Goal: Transaction & Acquisition: Purchase product/service

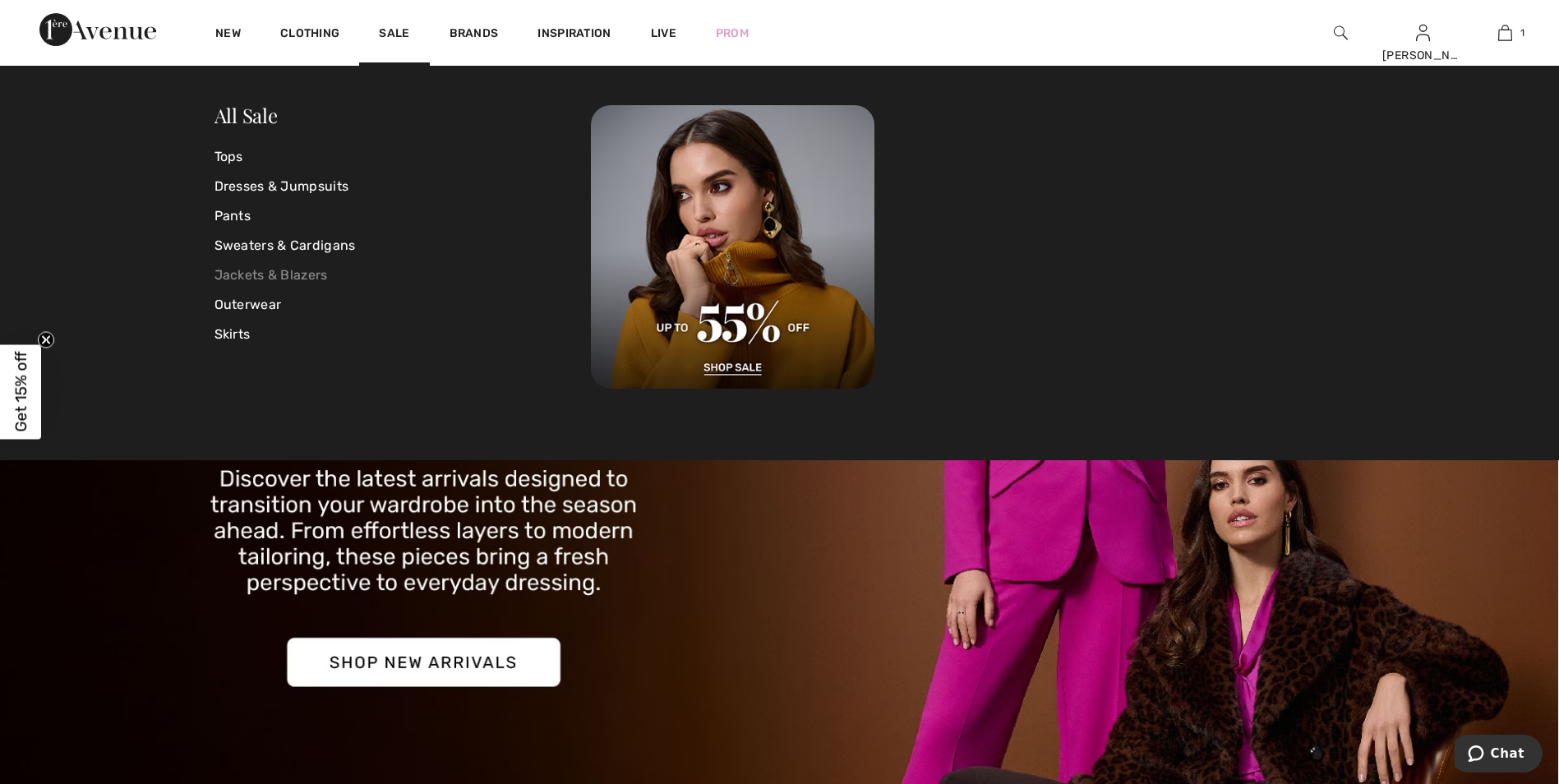
click at [318, 284] on link "Jackets & Blazers" at bounding box center [402, 275] width 377 height 30
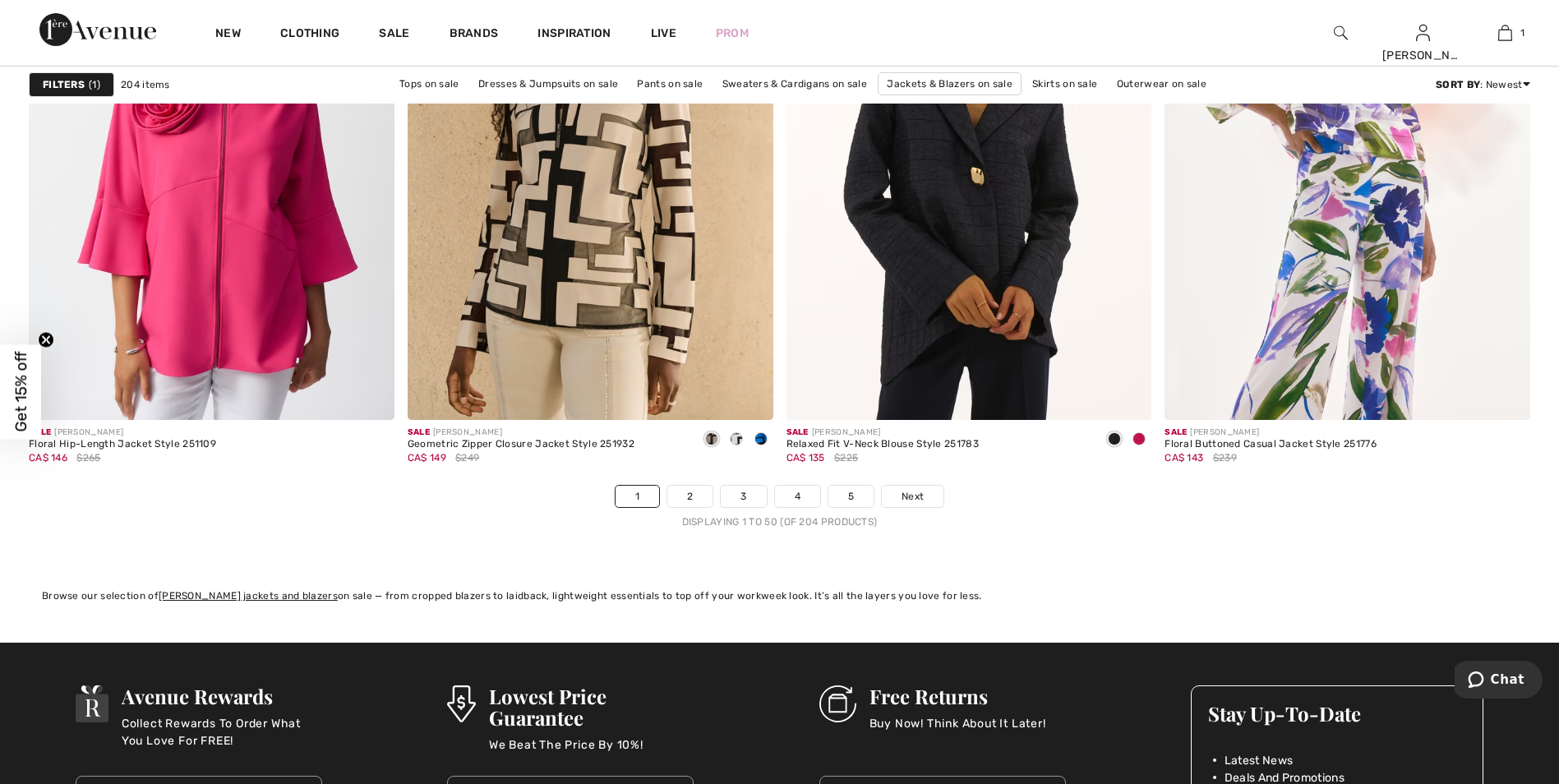
scroll to position [9281, 0]
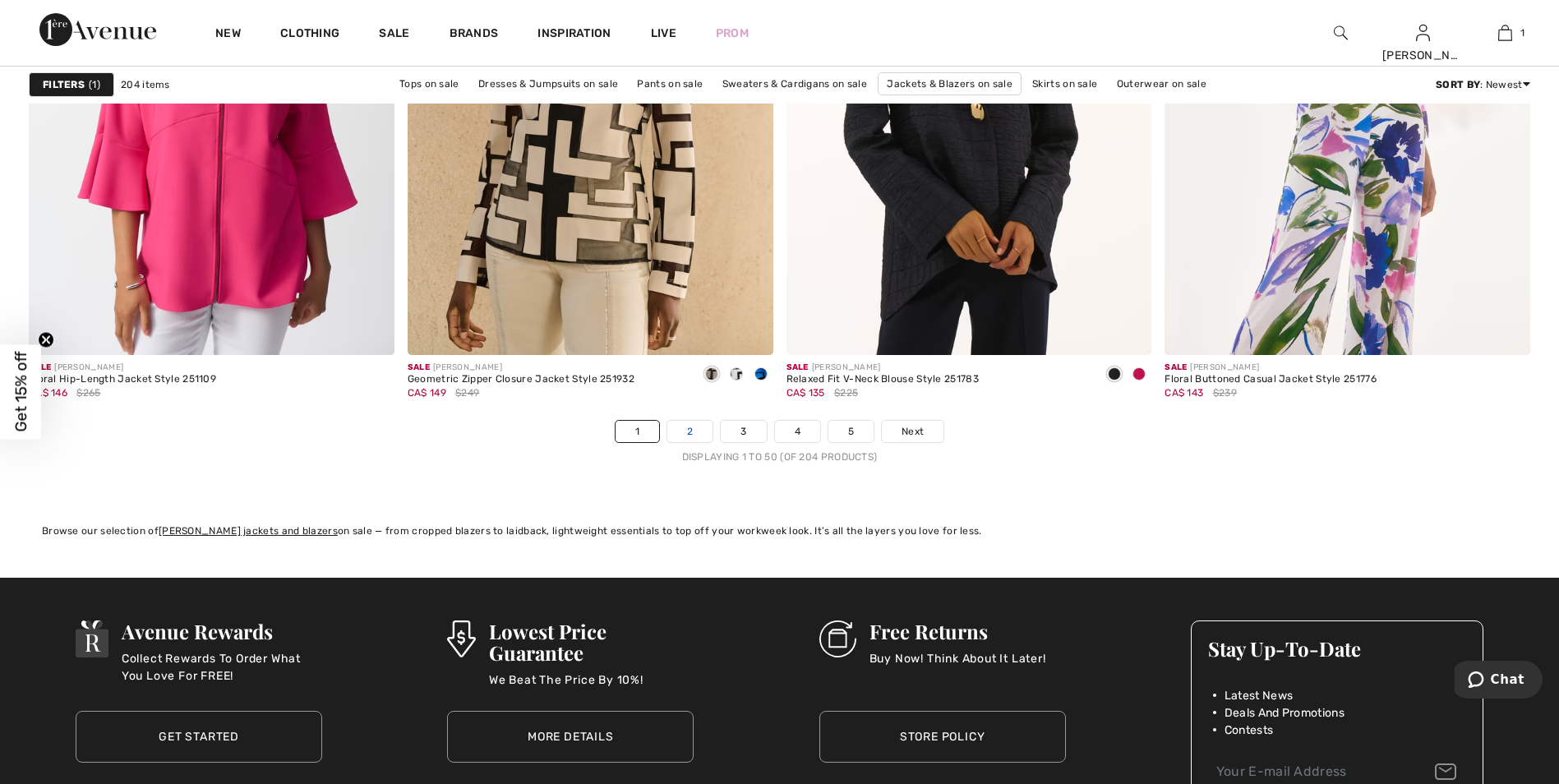
click at [693, 436] on link "2" at bounding box center [690, 431] width 45 height 21
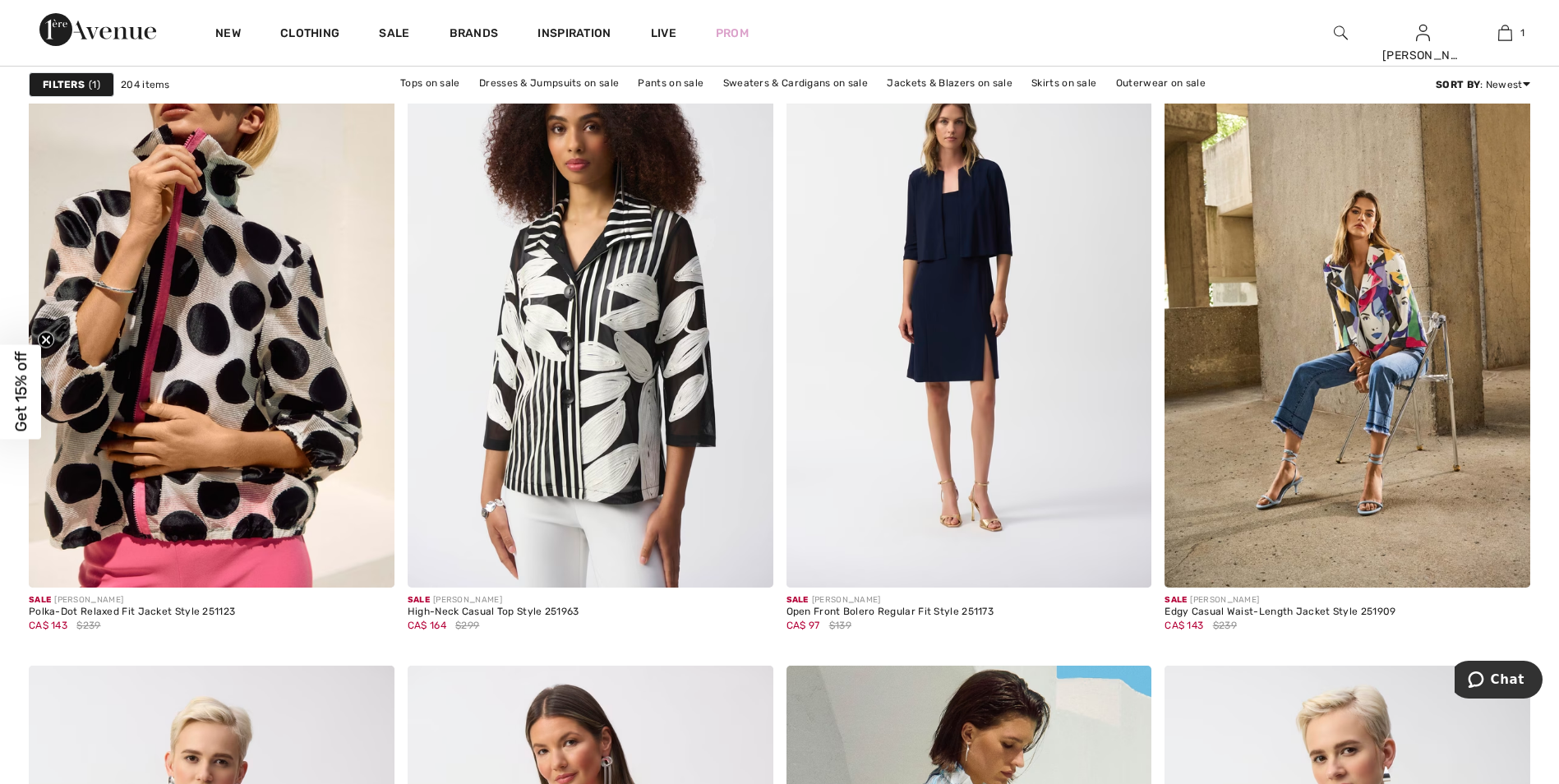
scroll to position [1478, 0]
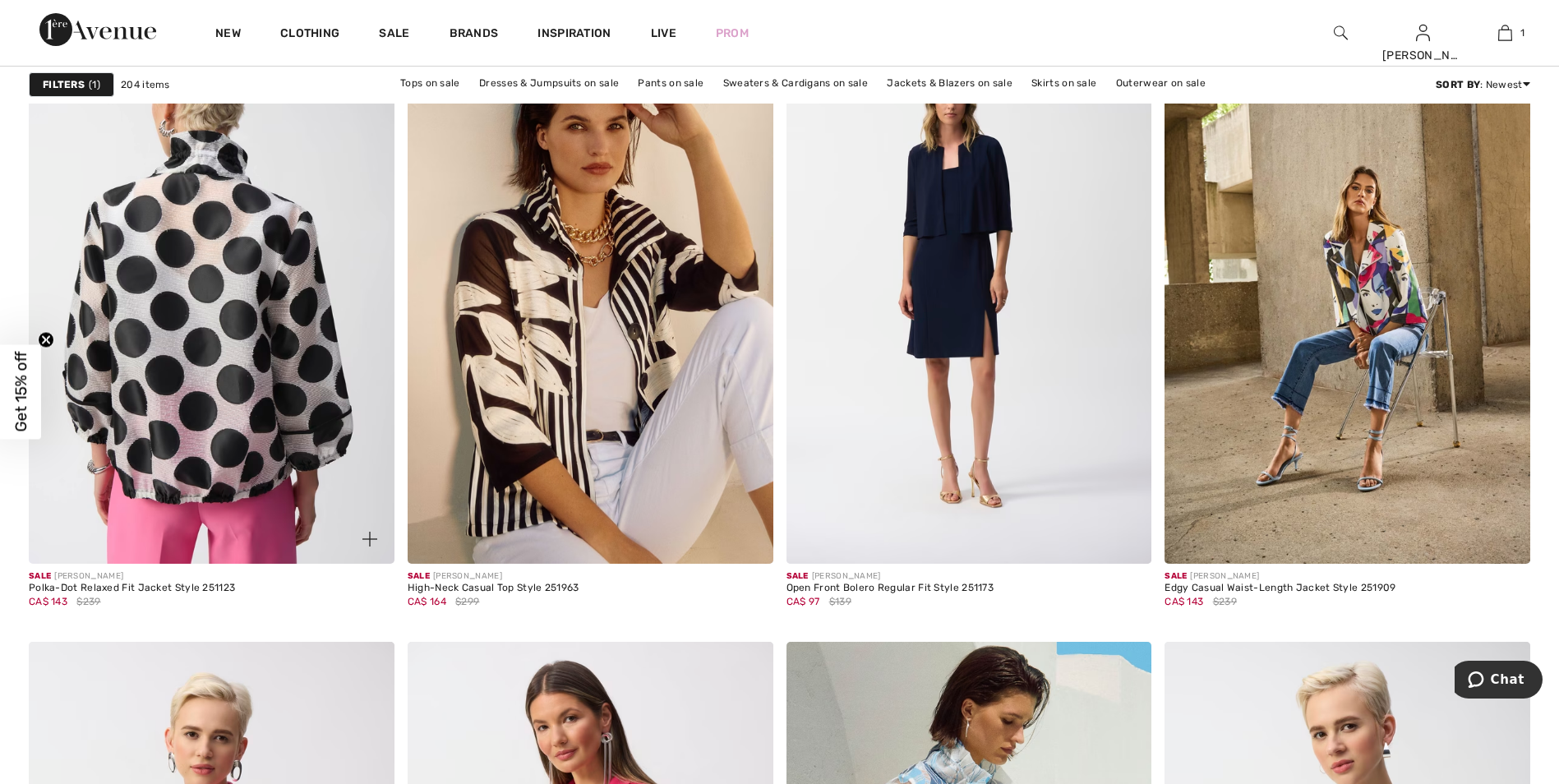
click at [263, 388] on img at bounding box center [211, 289] width 366 height 548
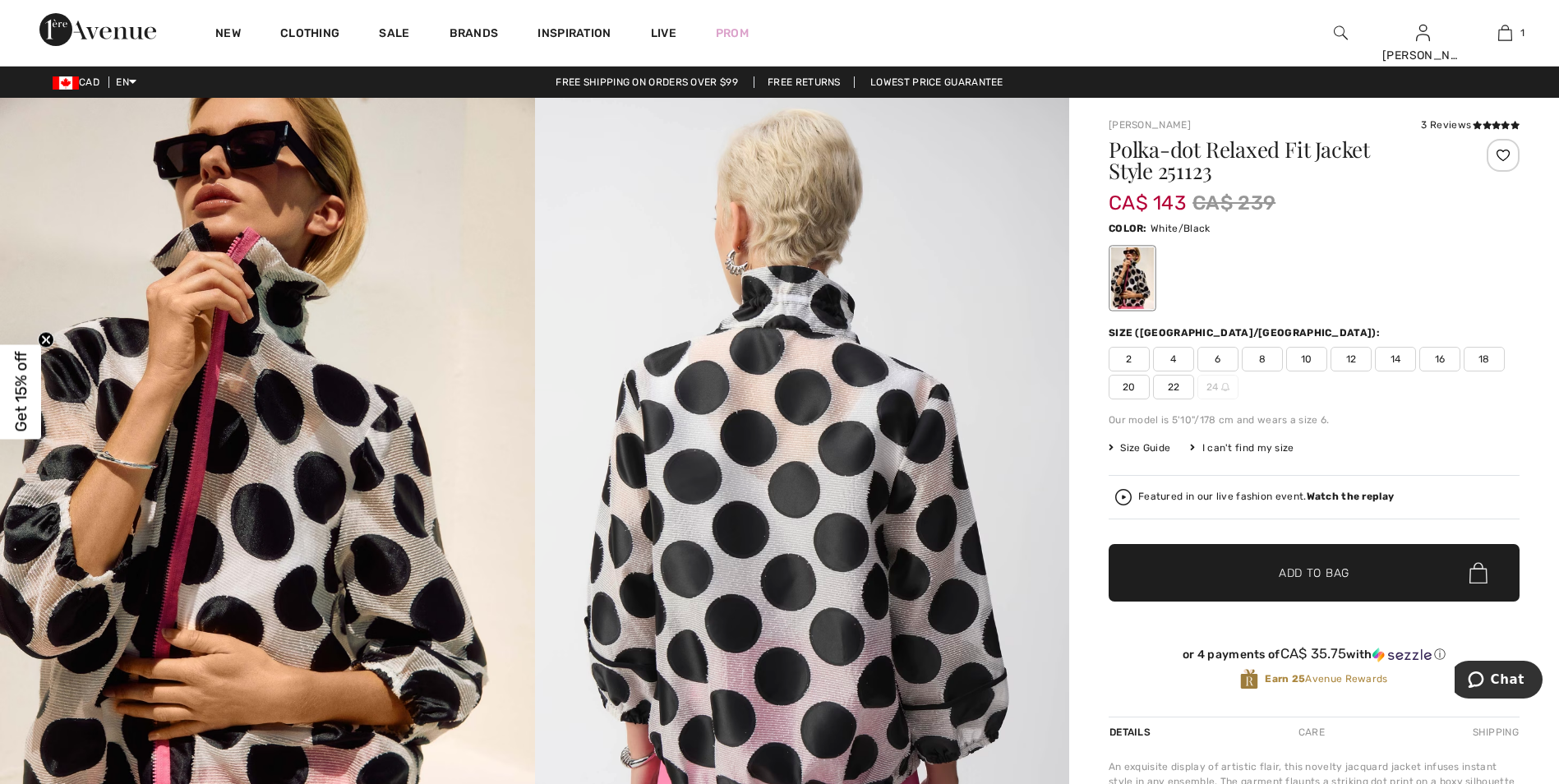
click at [1342, 501] on strong "Watch the replay" at bounding box center [1350, 496] width 88 height 12
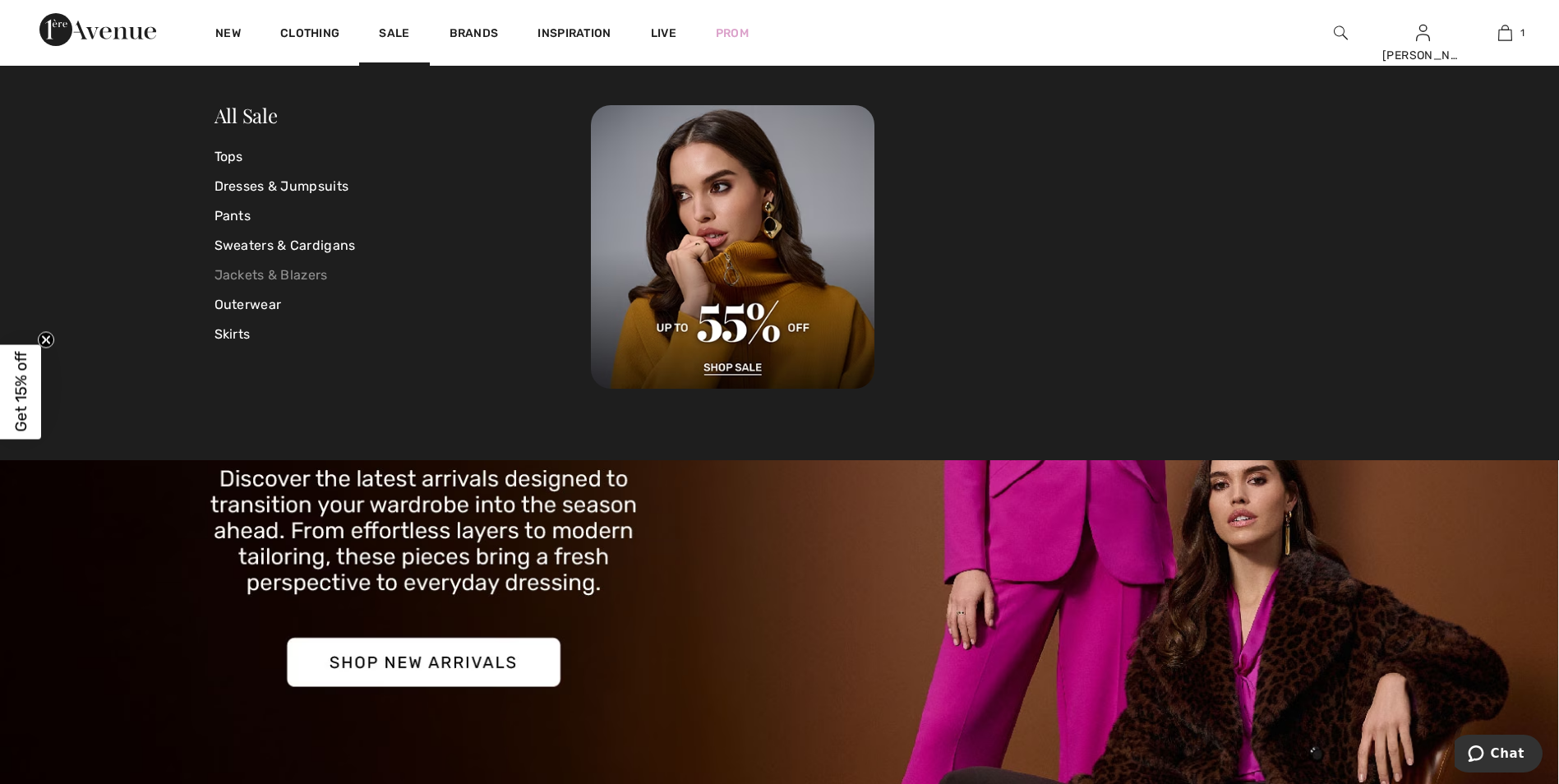
click at [308, 280] on link "Jackets & Blazers" at bounding box center [402, 275] width 377 height 30
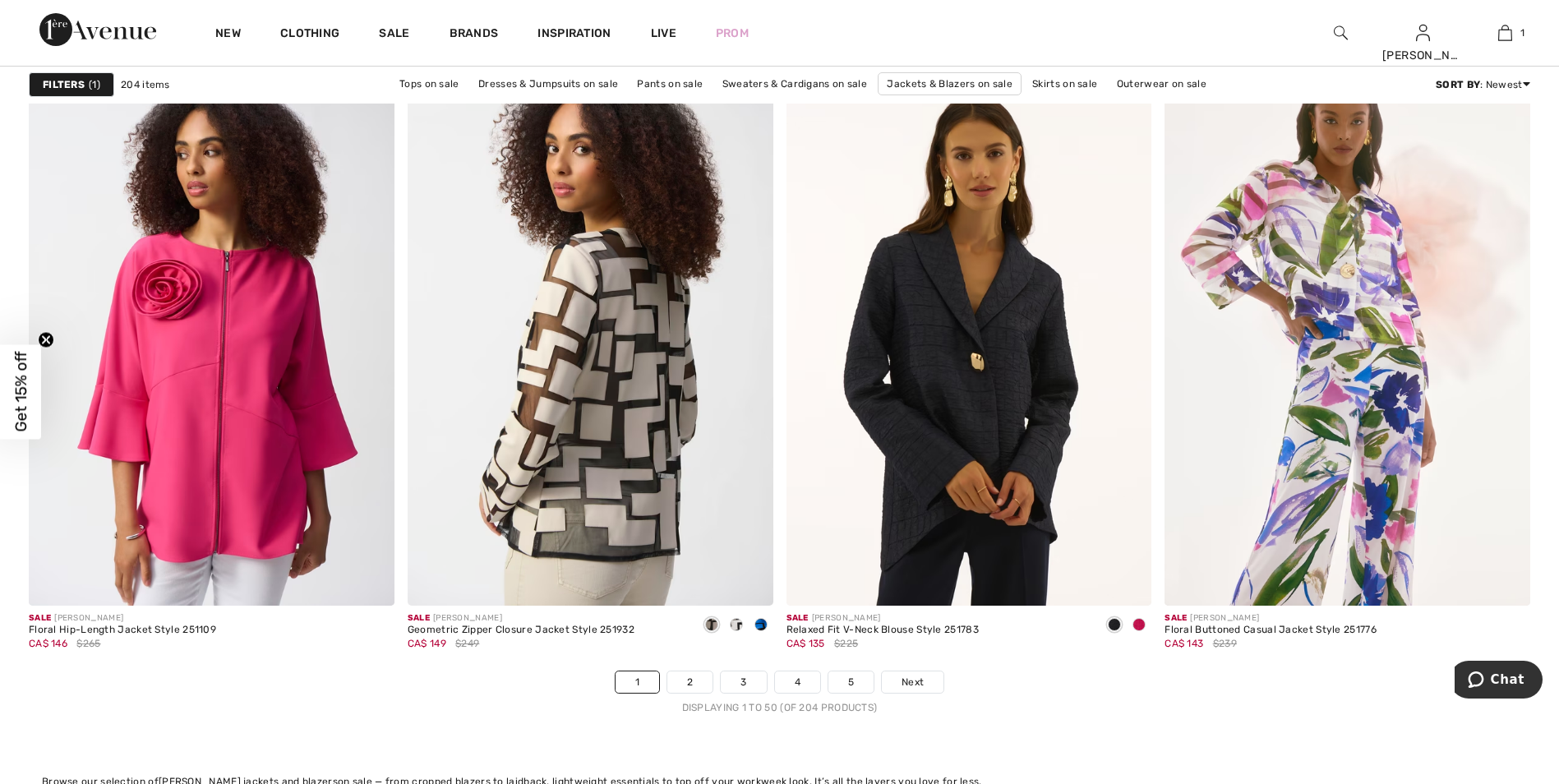
scroll to position [9117, 0]
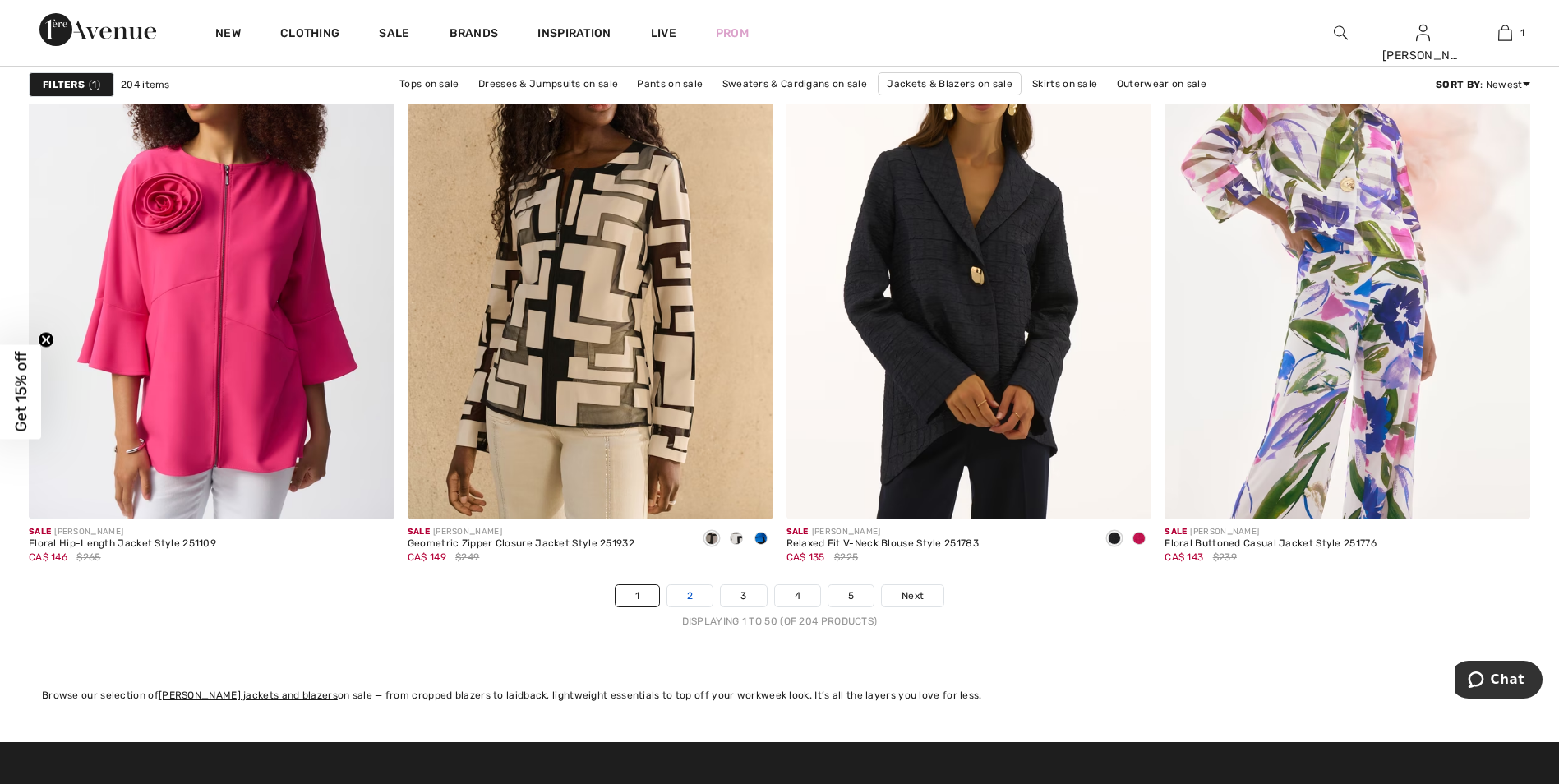
click at [690, 600] on link "2" at bounding box center [690, 595] width 45 height 21
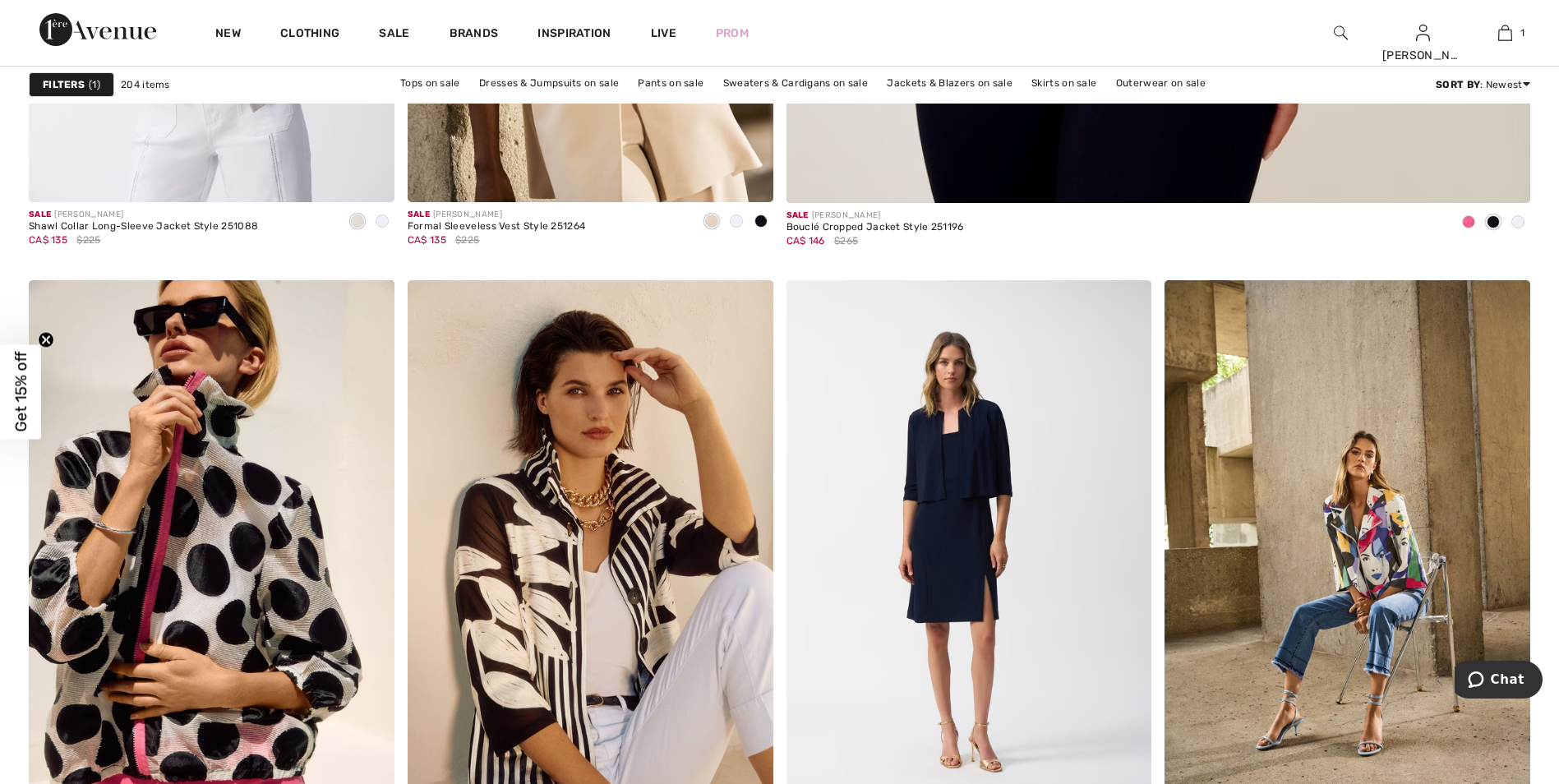
scroll to position [1232, 0]
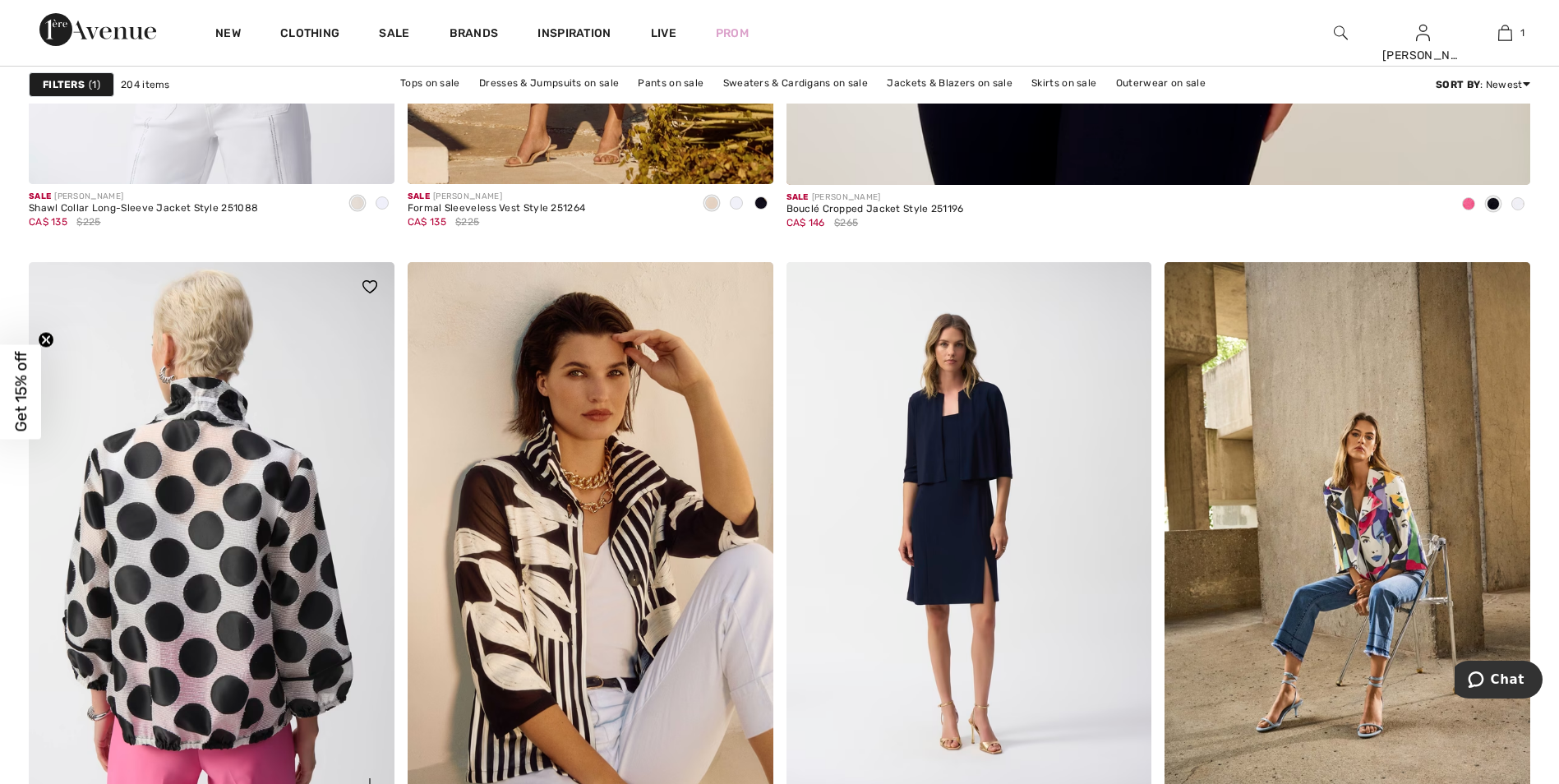
click at [245, 585] on img at bounding box center [211, 536] width 366 height 548
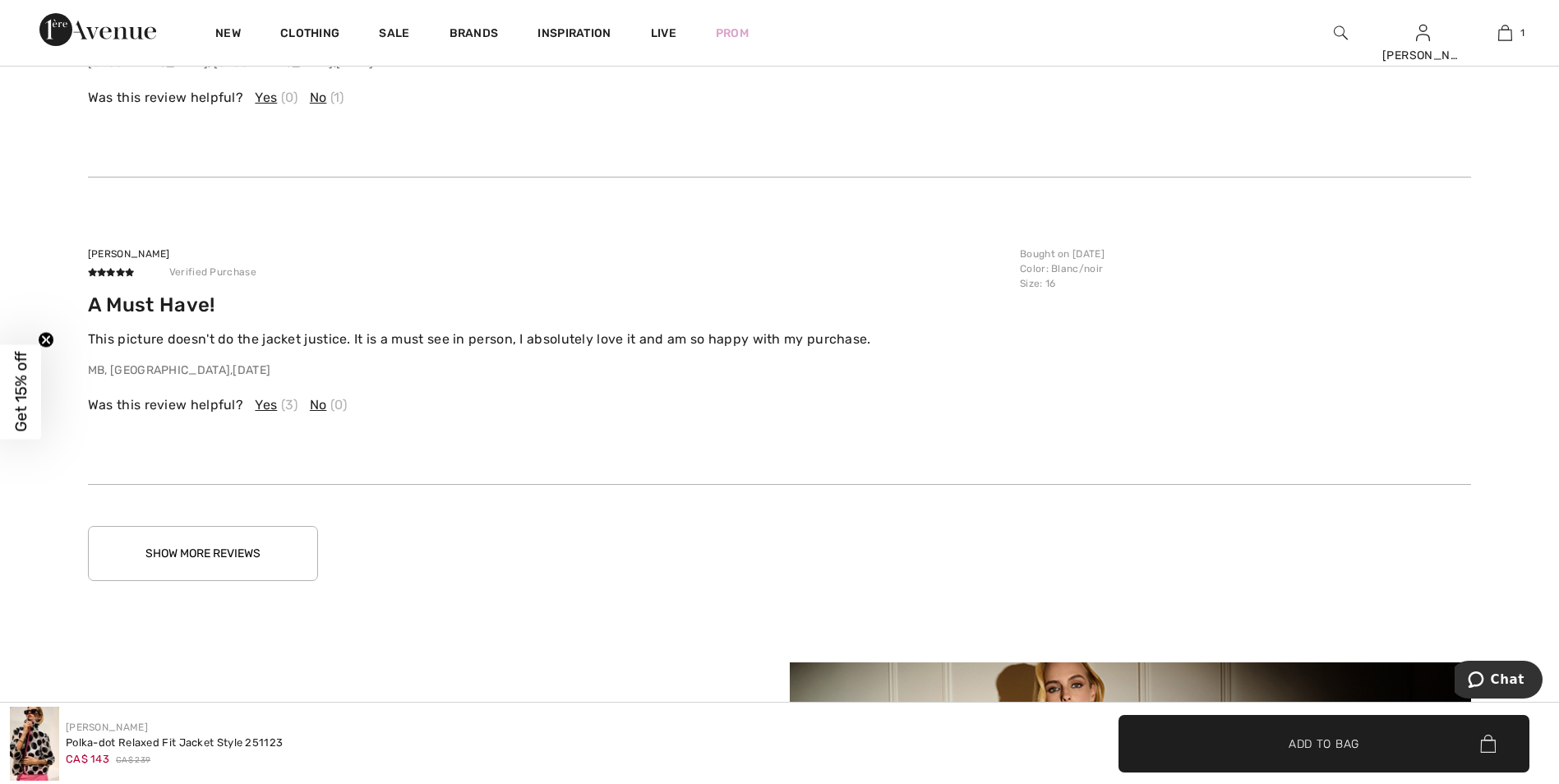
scroll to position [3613, 0]
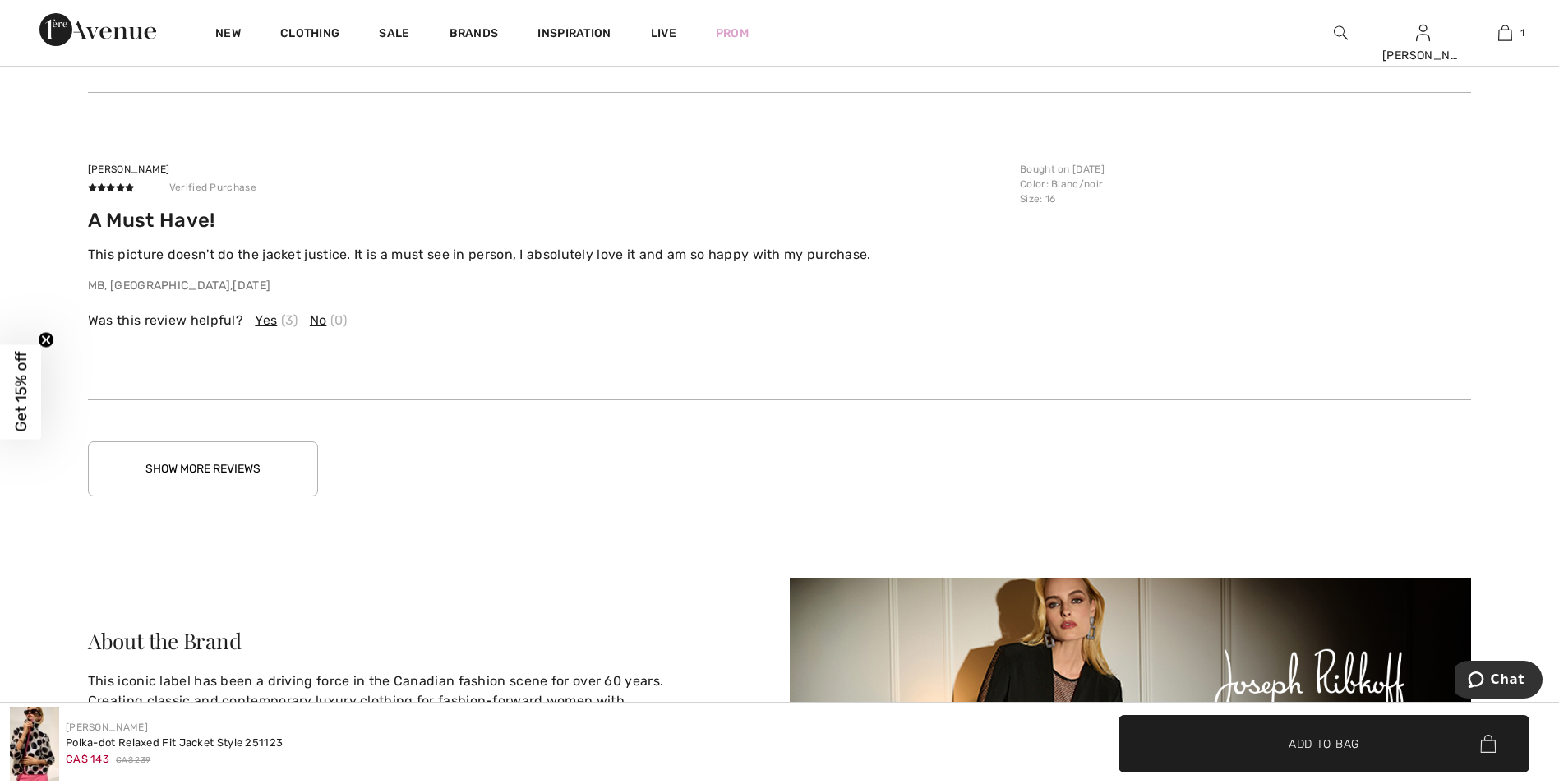
click at [214, 473] on button "Show More Reviews" at bounding box center [203, 468] width 230 height 55
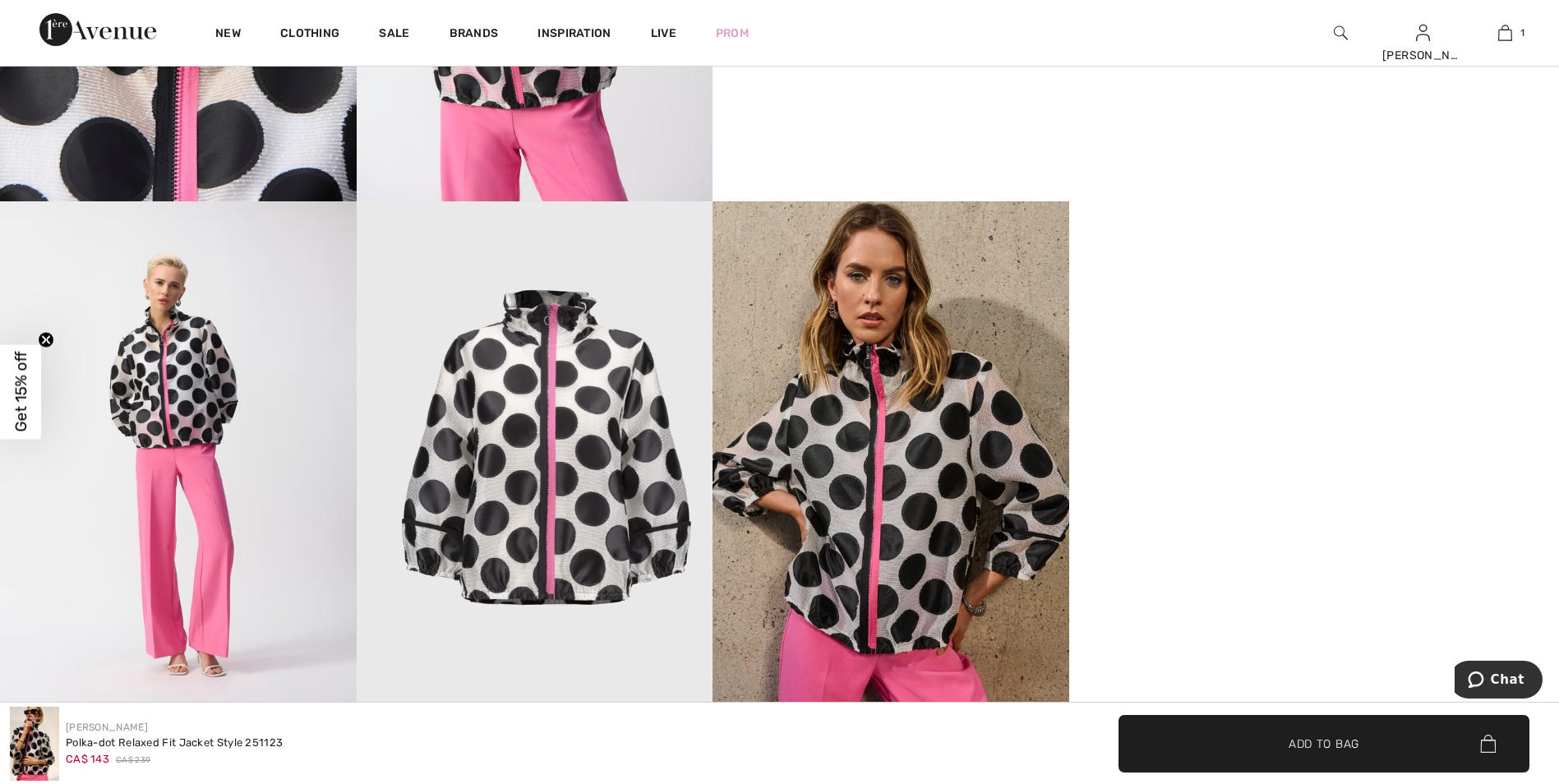
scroll to position [904, 0]
